Goal: Task Accomplishment & Management: Manage account settings

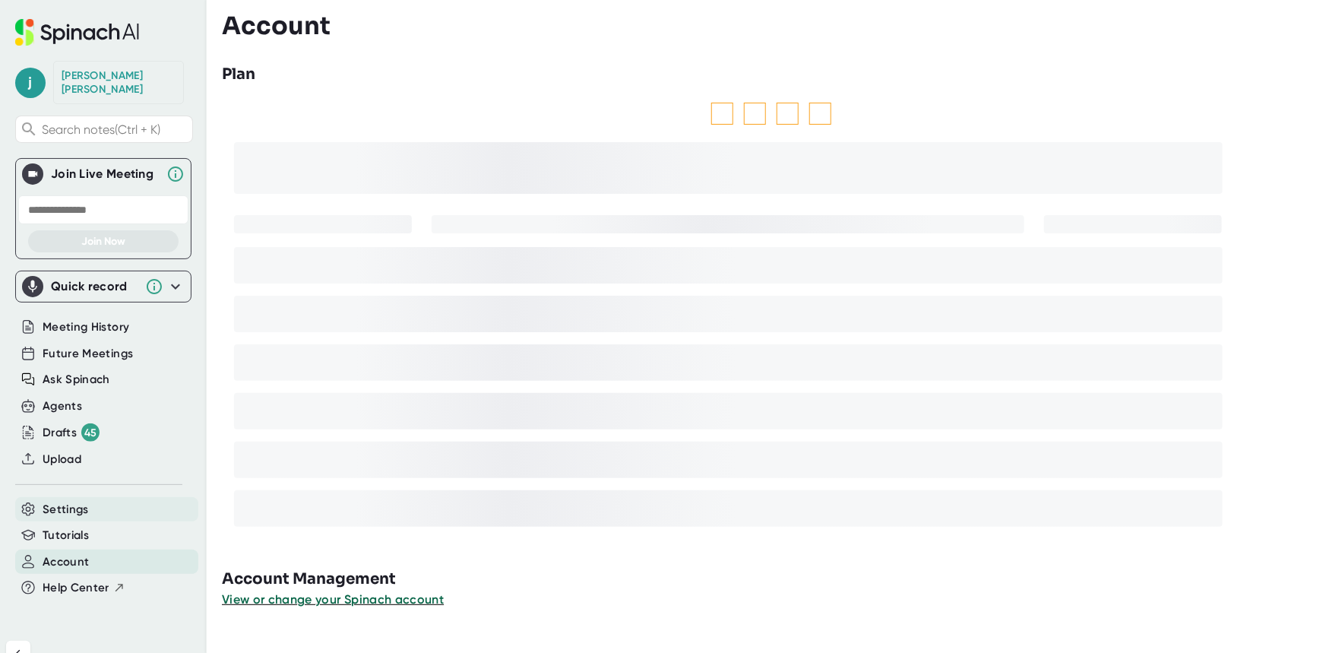
click at [59, 501] on span "Settings" at bounding box center [66, 509] width 46 height 17
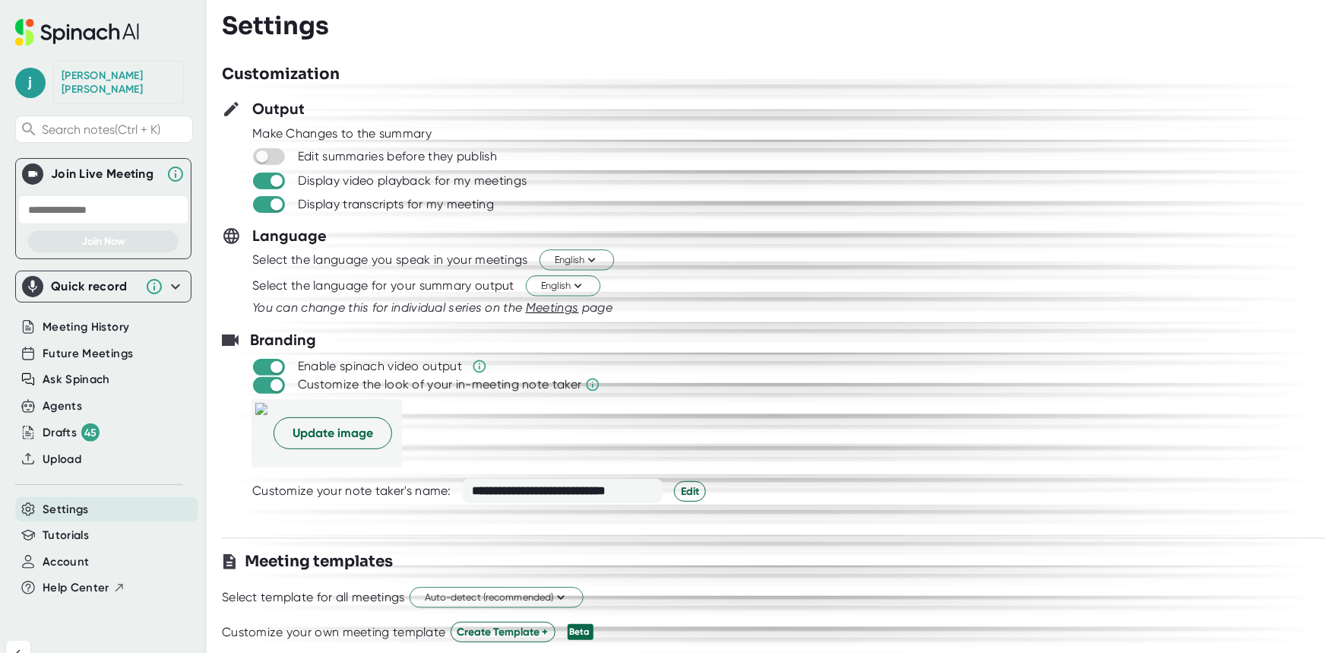
click at [73, 32] on icon at bounding box center [76, 33] width 11 height 11
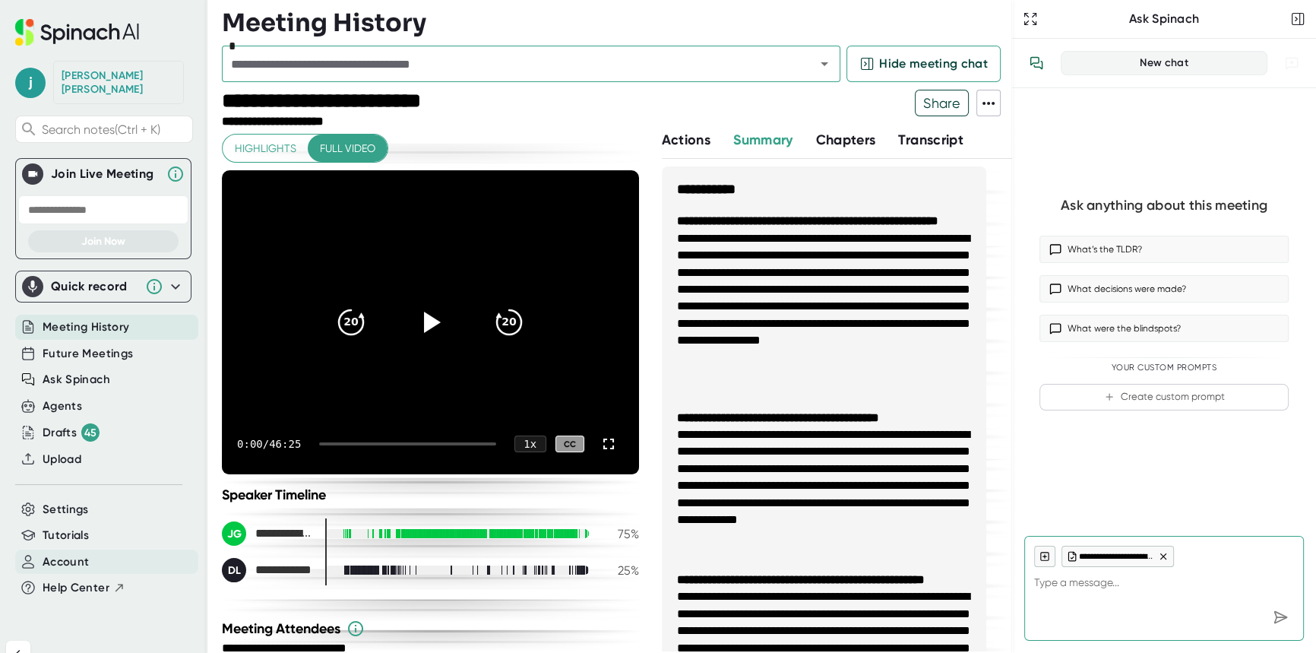
type textarea "x"
click at [80, 553] on span "Account" at bounding box center [66, 561] width 46 height 17
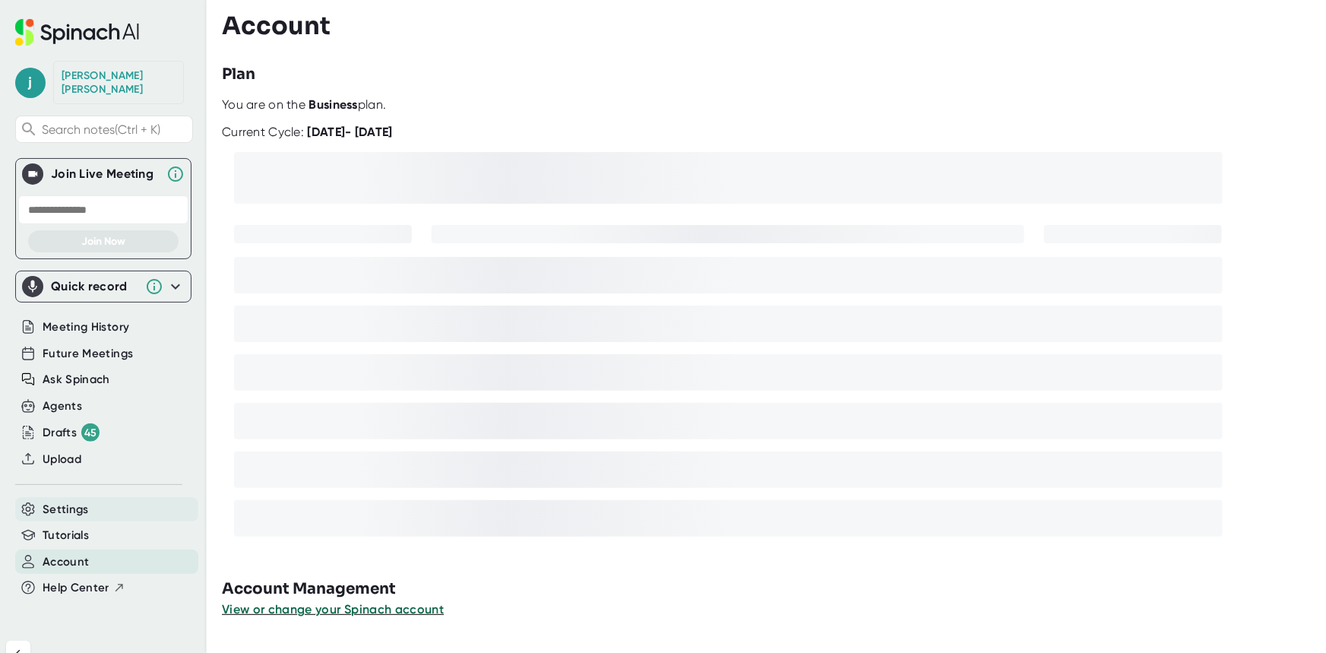
click at [77, 501] on span "Settings" at bounding box center [66, 509] width 46 height 17
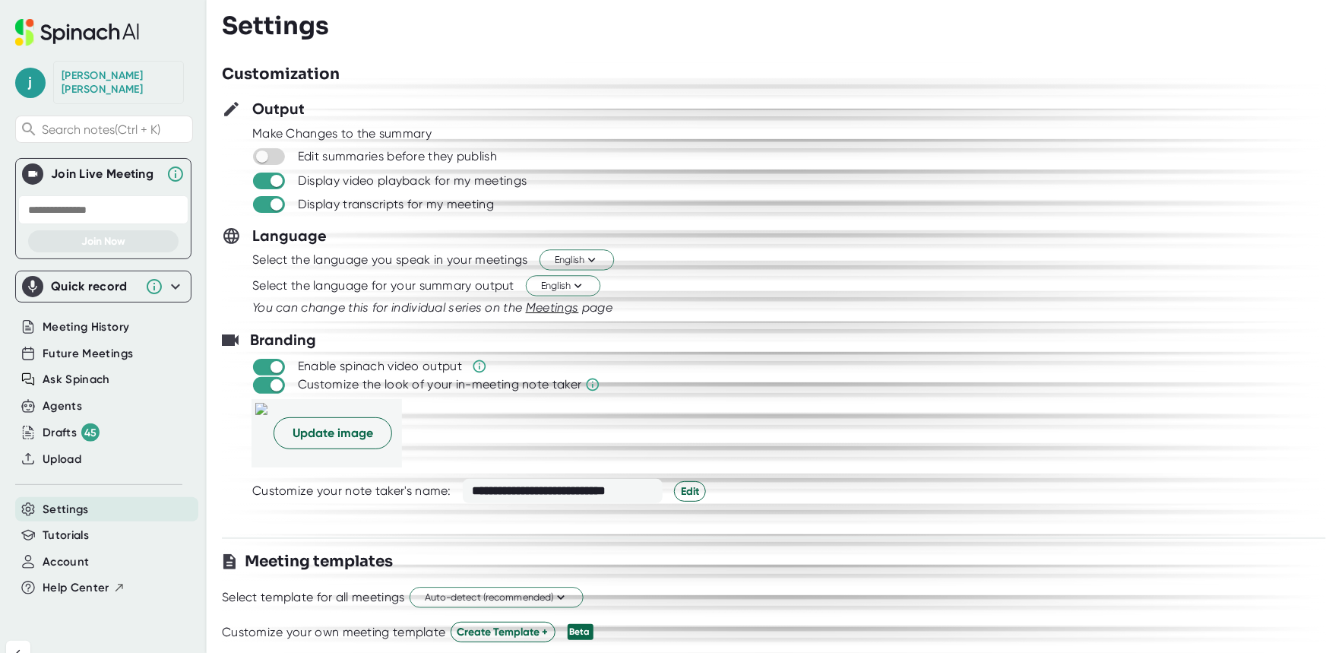
click at [68, 74] on div "[PERSON_NAME]" at bounding box center [119, 82] width 114 height 27
click at [99, 51] on div "[PERSON_NAME] Search notes (Ctrl + K) Join Live Meeting Join Now Quick record I…" at bounding box center [103, 308] width 207 height 616
click at [106, 27] on icon at bounding box center [77, 32] width 124 height 27
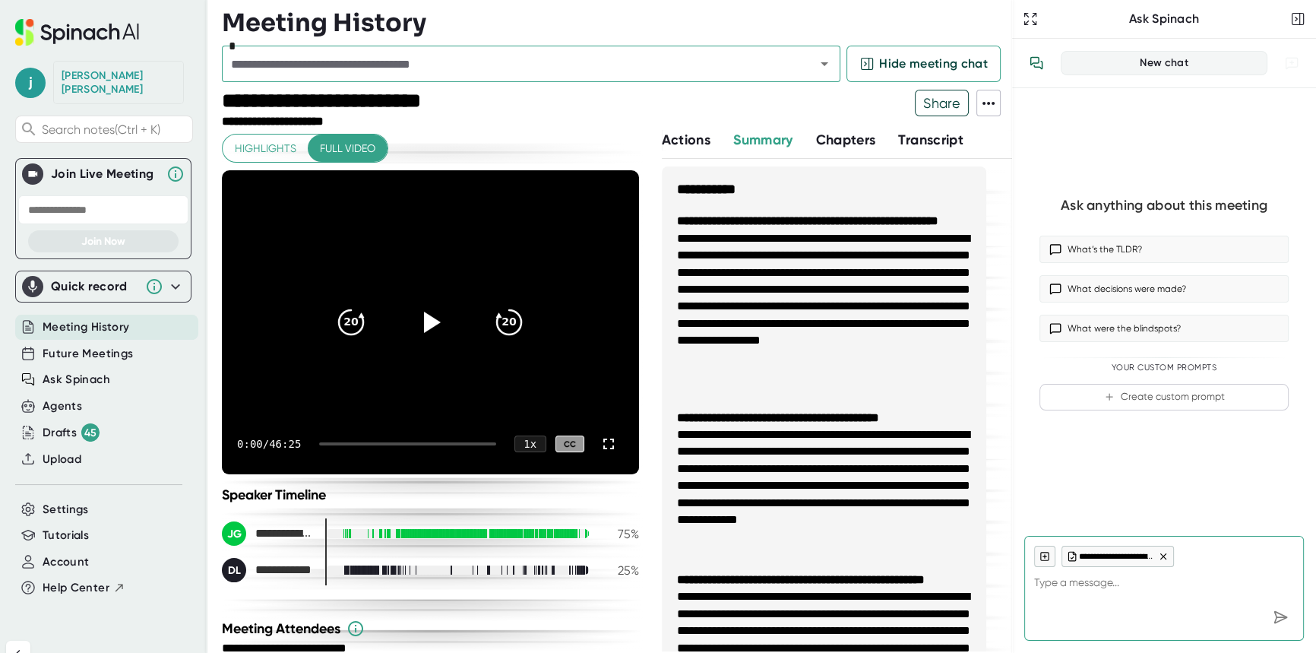
type textarea "x"
click at [1056, 8] on div "Ask Spinach" at bounding box center [1164, 19] width 304 height 39
click at [1304, 8] on div "Ask Spinach" at bounding box center [1164, 19] width 304 height 39
click at [1298, 17] on icon "button" at bounding box center [1298, 18] width 15 height 15
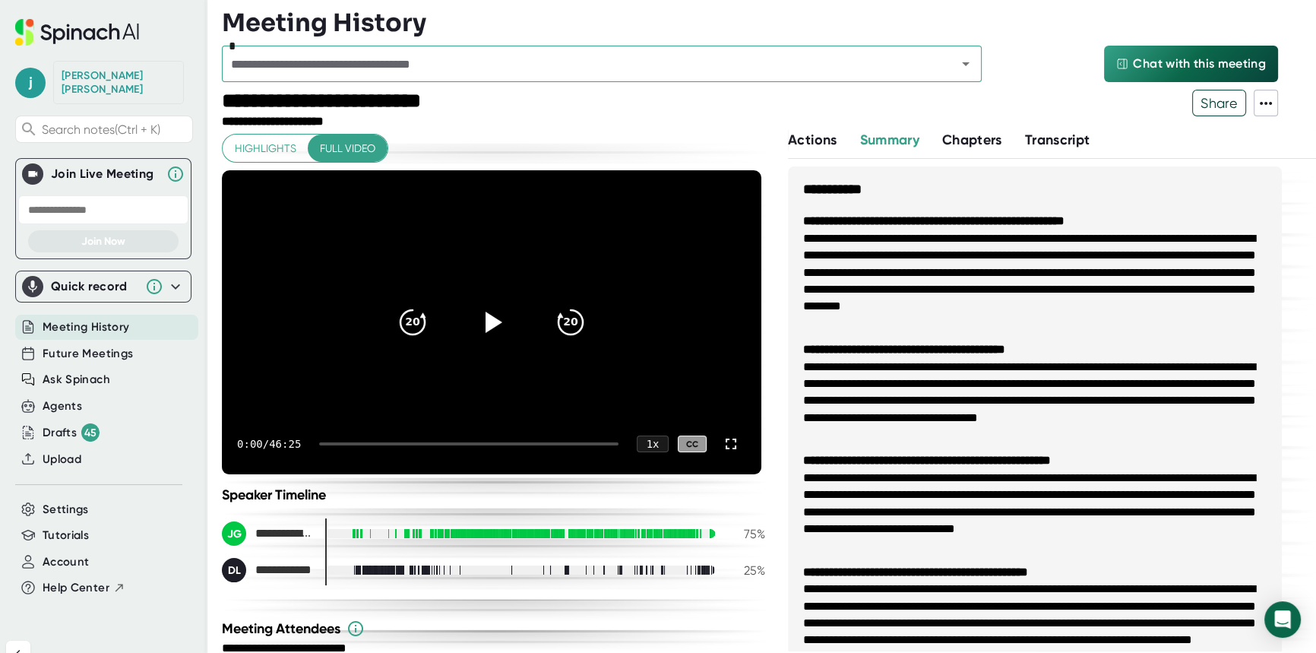
click at [1263, 99] on icon at bounding box center [1266, 103] width 18 height 18
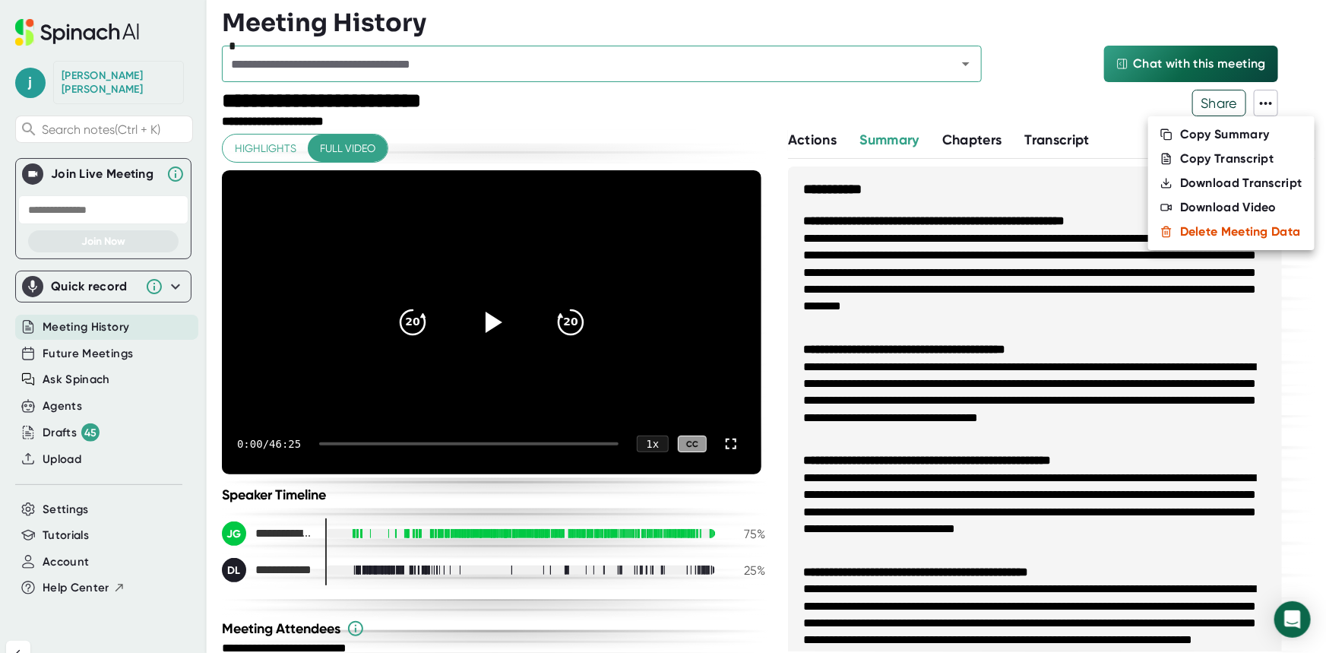
click at [1031, 60] on div at bounding box center [663, 326] width 1326 height 653
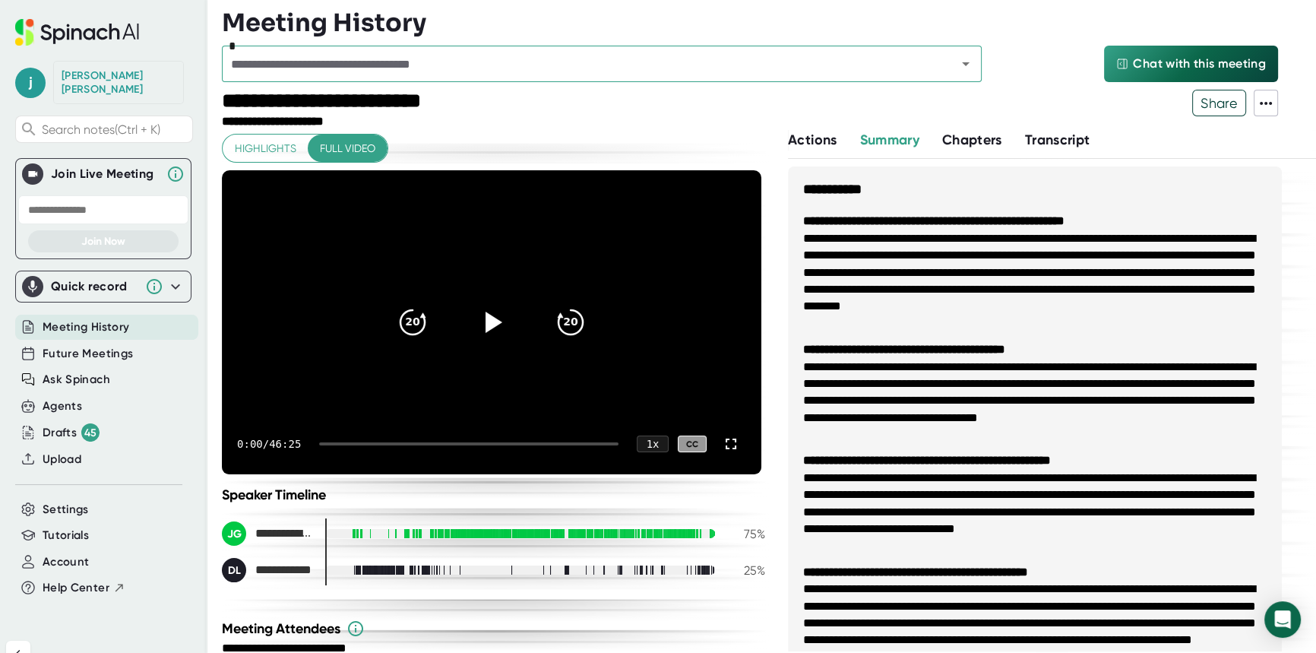
click at [110, 73] on div "[PERSON_NAME]" at bounding box center [119, 82] width 114 height 27
click at [27, 75] on span "j" at bounding box center [30, 83] width 30 height 30
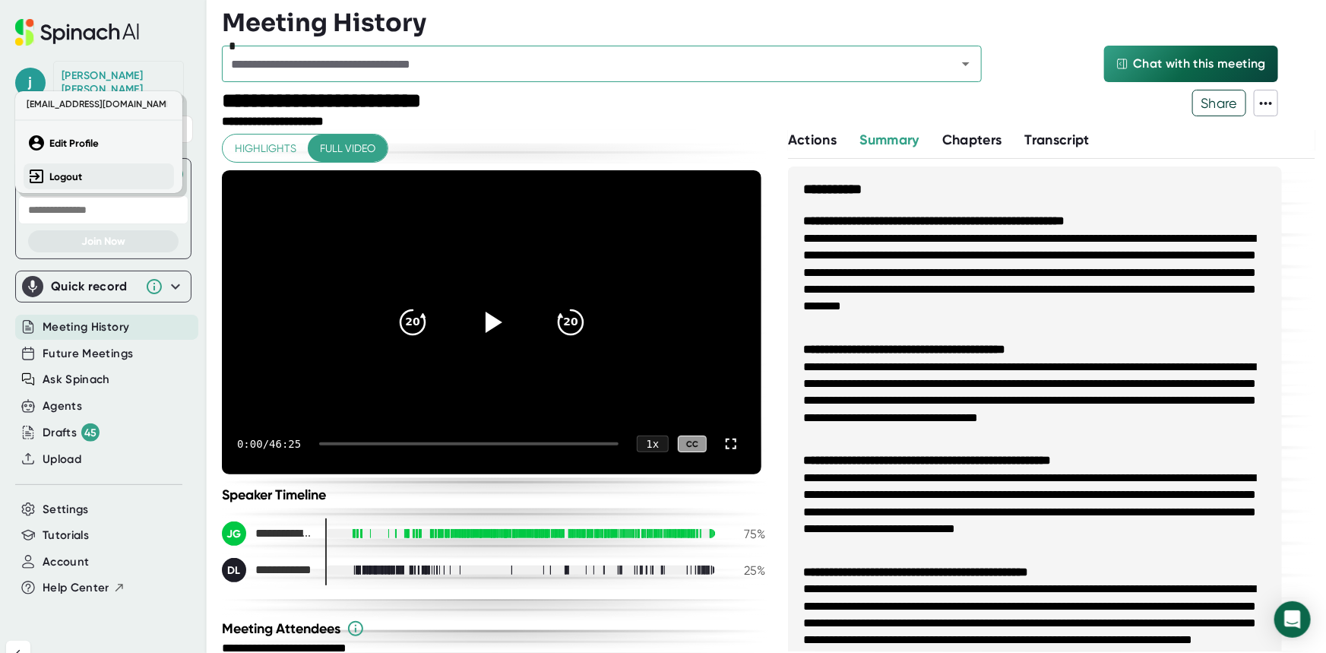
click at [46, 169] on button "Logout" at bounding box center [99, 176] width 150 height 26
